Goal: Check status: Check status

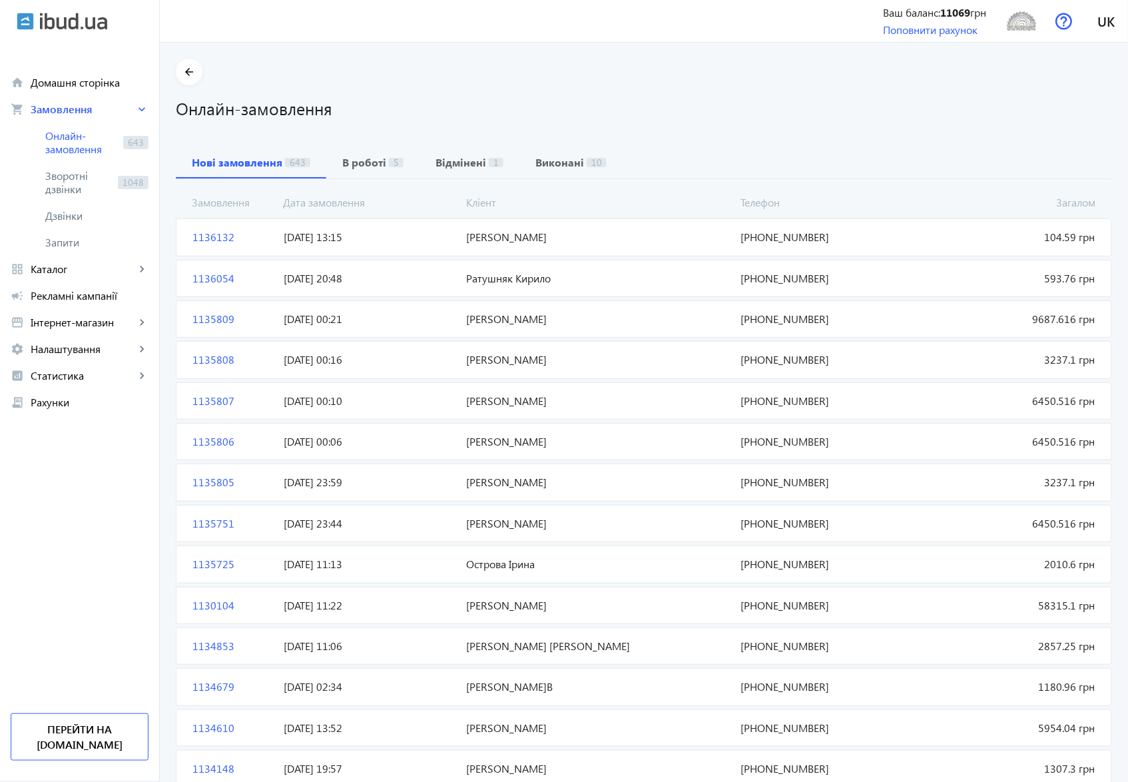
click at [211, 238] on span "1136132" at bounding box center [232, 237] width 91 height 15
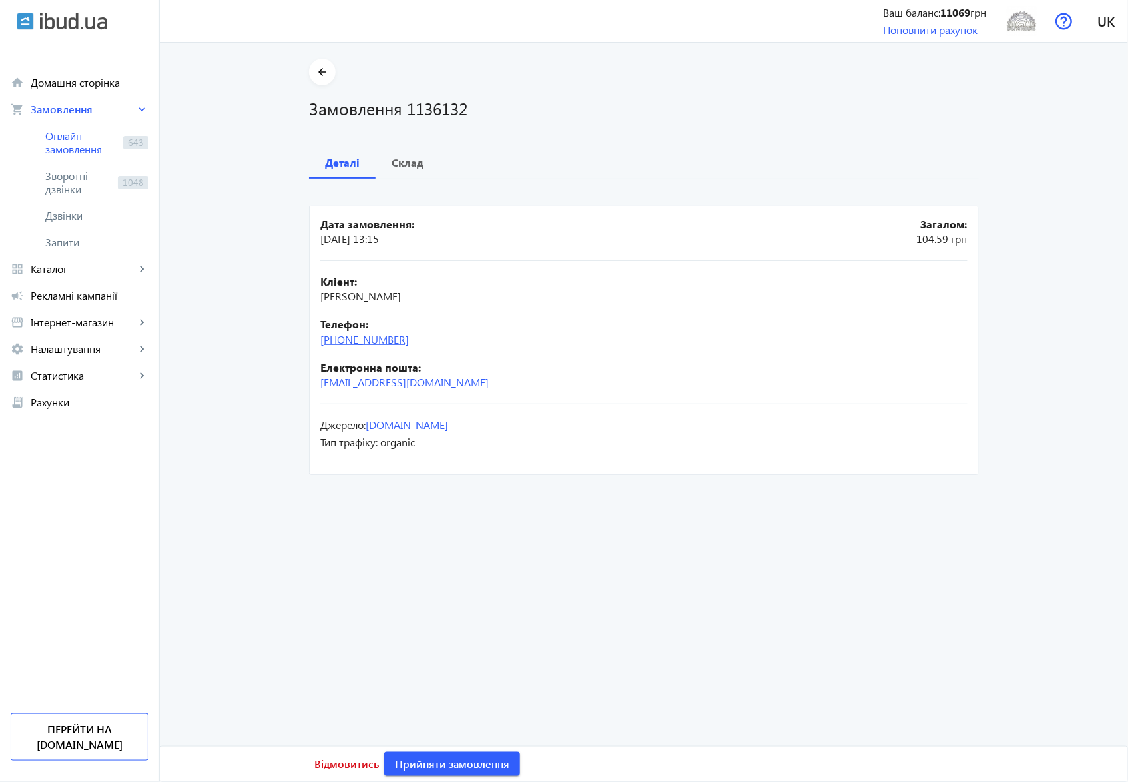
drag, startPoint x: 411, startPoint y: 342, endPoint x: 344, endPoint y: 338, distance: 66.7
click at [344, 338] on div "Телефон: [PHONE_NUMBER]" at bounding box center [643, 332] width 647 height 30
copy link "50)[PHONE_NUMBER]"
click at [392, 162] on b "Склад" at bounding box center [407, 162] width 32 height 11
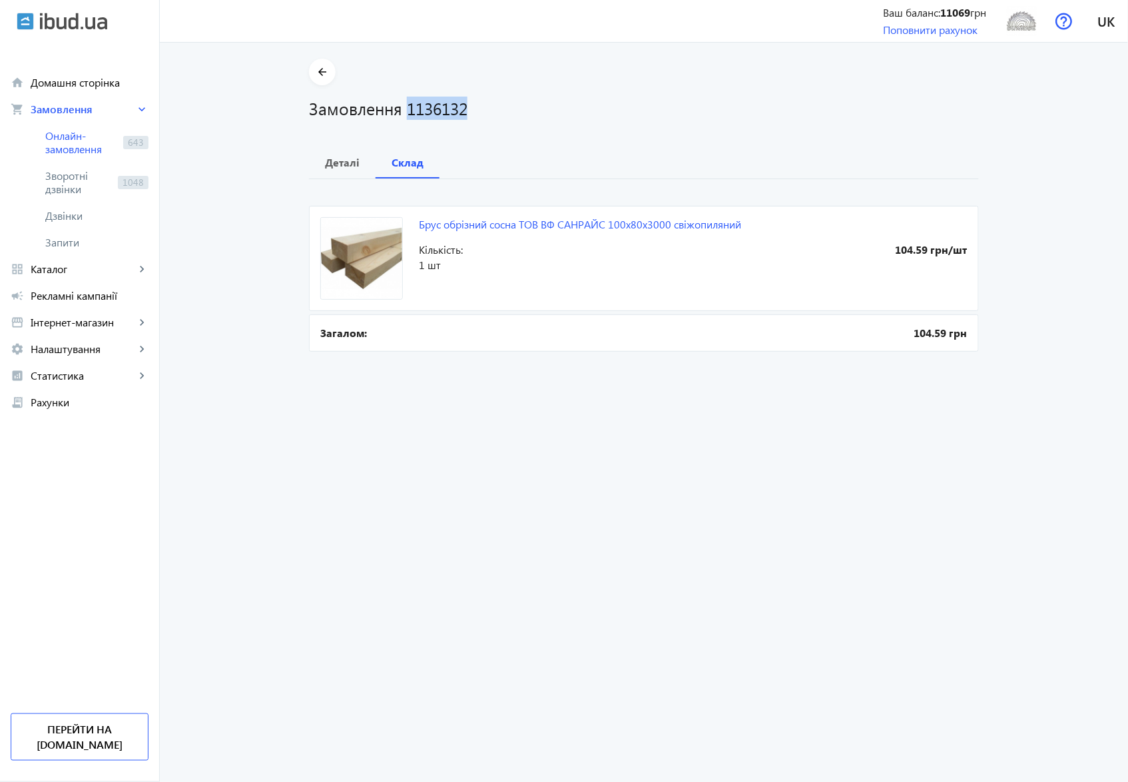
drag, startPoint x: 470, startPoint y: 108, endPoint x: 403, endPoint y: 111, distance: 67.3
click at [403, 111] on h1 "Замовлення 1136132" at bounding box center [644, 108] width 670 height 23
copy h1 "1136132"
